Goal: Task Accomplishment & Management: Manage account settings

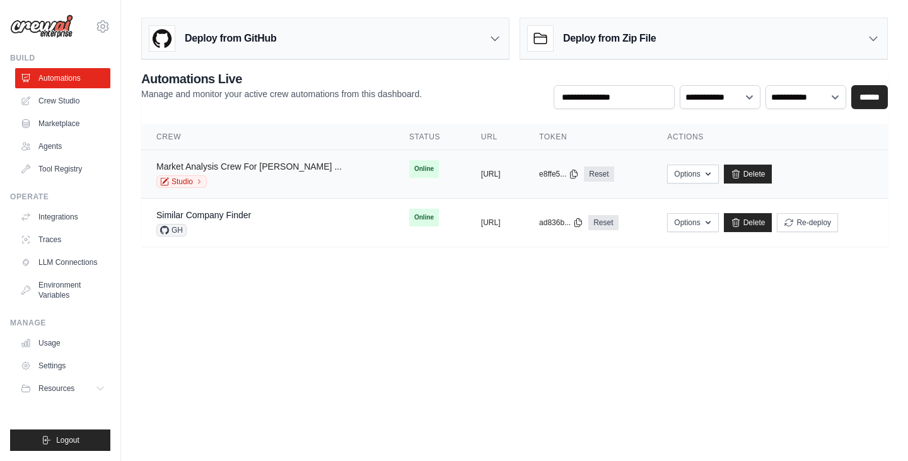
click at [226, 168] on link "Market Analysis Crew For Tam Sam Som ..." at bounding box center [248, 166] width 185 height 10
click at [223, 209] on div "Similar Company Finder" at bounding box center [203, 215] width 95 height 13
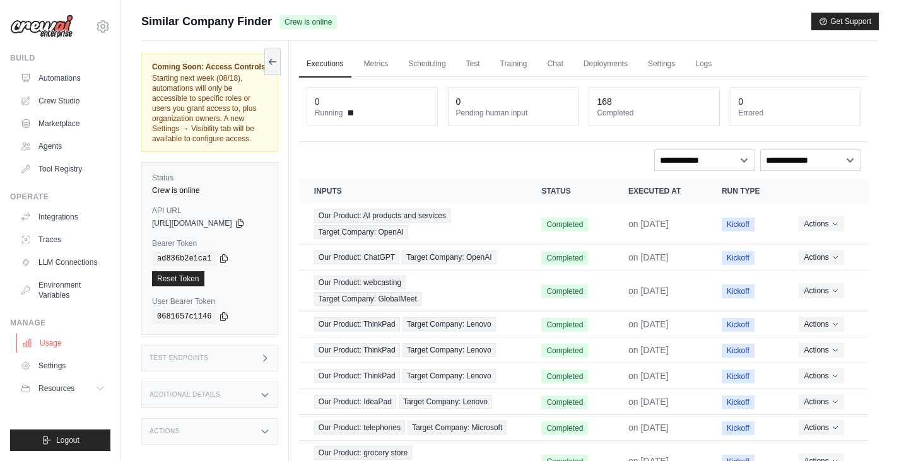
click at [54, 338] on link "Usage" at bounding box center [63, 343] width 95 height 20
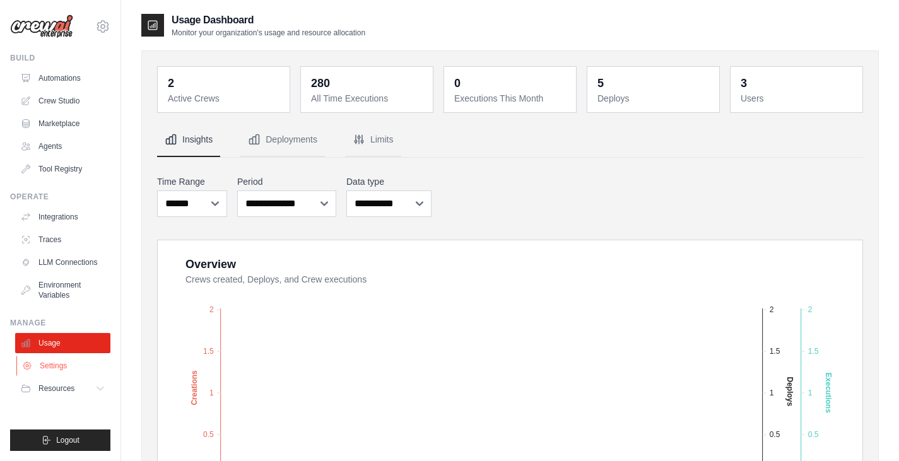
click at [52, 358] on link "Settings" at bounding box center [63, 366] width 95 height 20
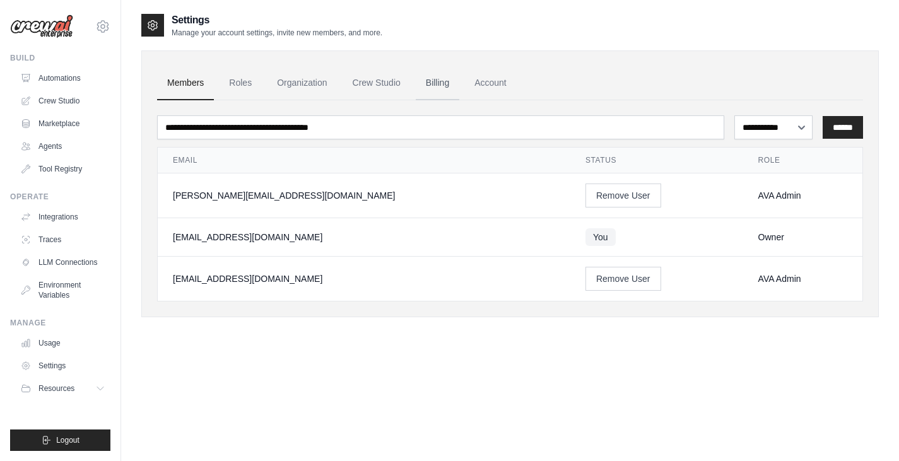
click at [445, 85] on link "Billing" at bounding box center [438, 83] width 44 height 34
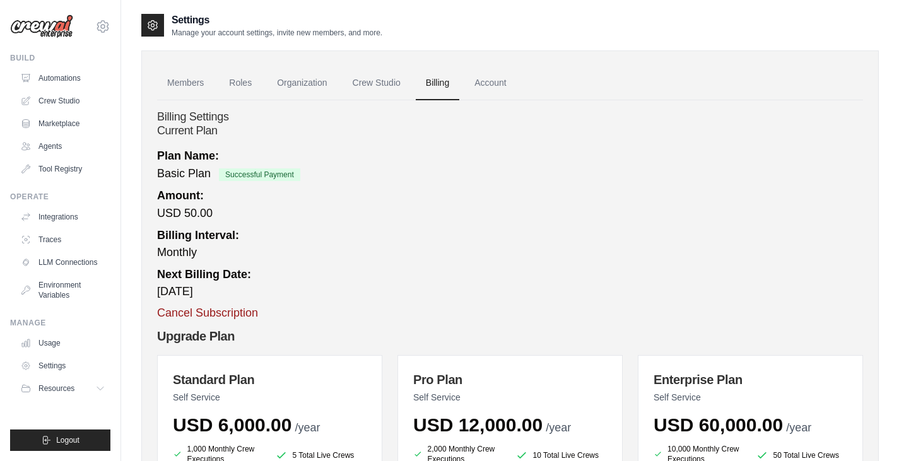
click at [219, 313] on button "Cancel Subscription" at bounding box center [207, 313] width 101 height 17
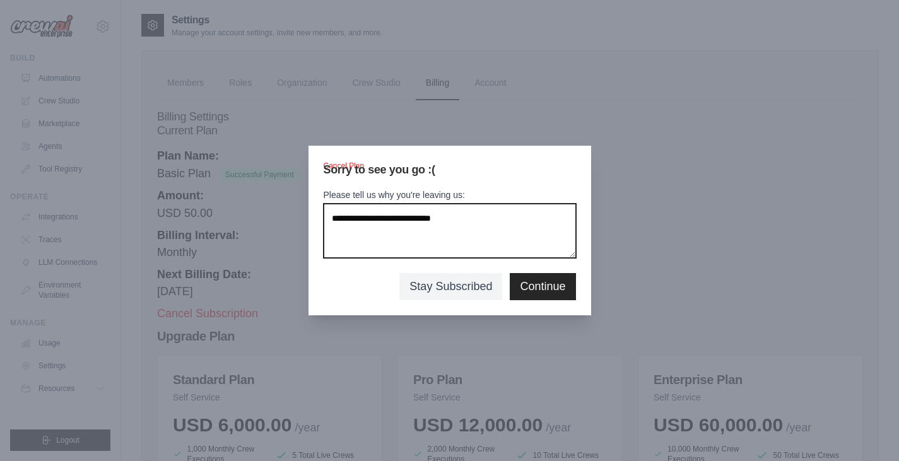
click at [461, 233] on textarea "Please tell us why you're leaving us:" at bounding box center [450, 231] width 252 height 54
type textarea "**********"
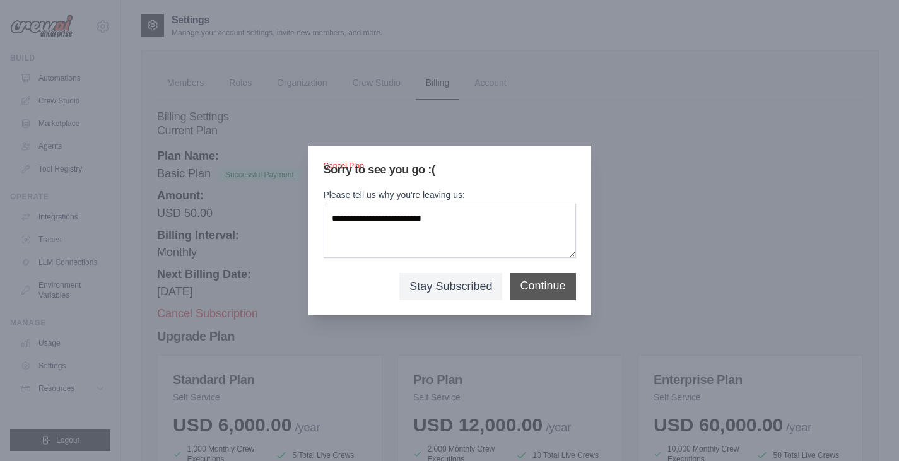
click at [535, 285] on button "Continue" at bounding box center [542, 286] width 45 height 17
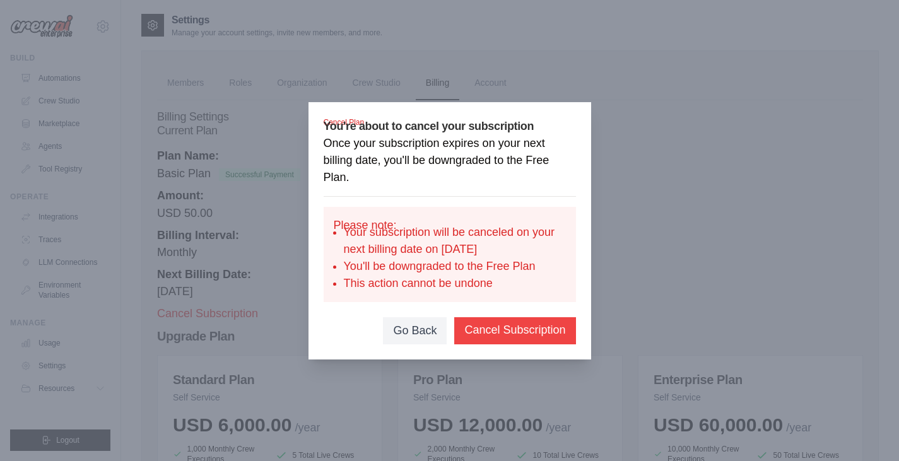
click at [500, 338] on button "Cancel Subscription" at bounding box center [514, 330] width 101 height 17
